Goal: Transaction & Acquisition: Purchase product/service

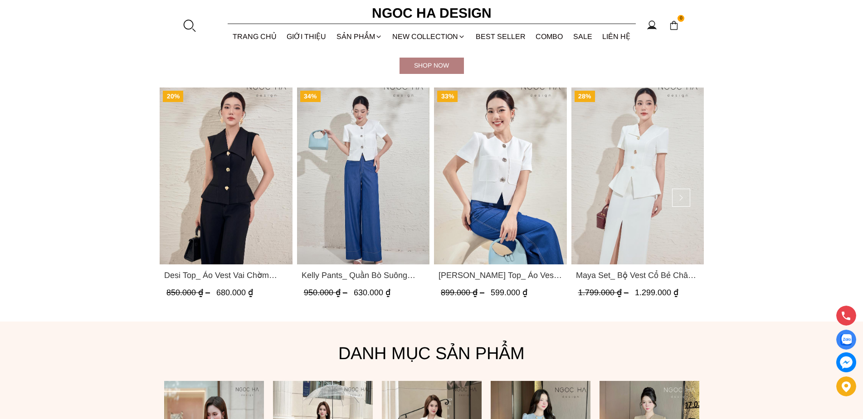
scroll to position [453, 0]
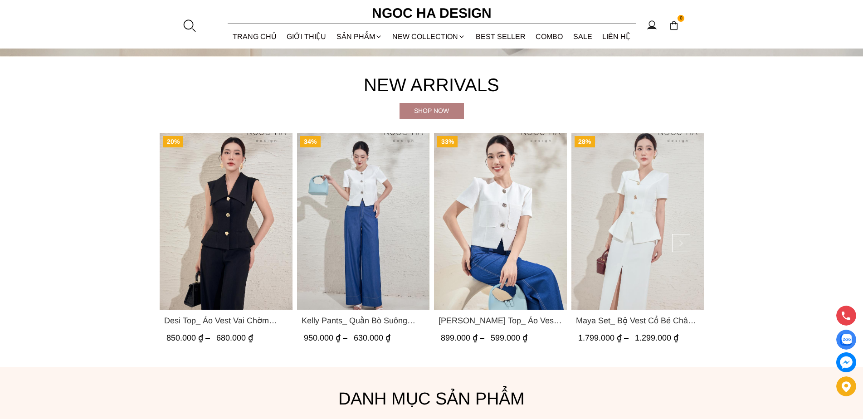
click at [619, 251] on img "Product image - Maya Set_ Bộ Vest Cổ Bẻ Chân Váy Xẻ Màu Đen, Trắng BJ140" at bounding box center [637, 221] width 133 height 177
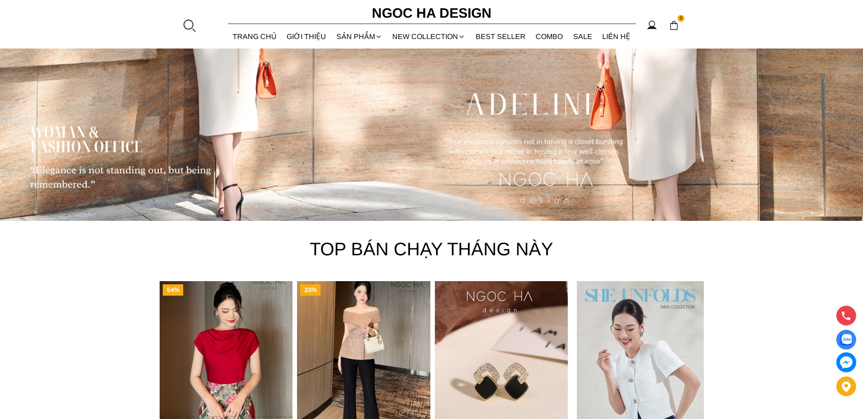
scroll to position [2967, 0]
